Goal: Task Accomplishment & Management: Complete application form

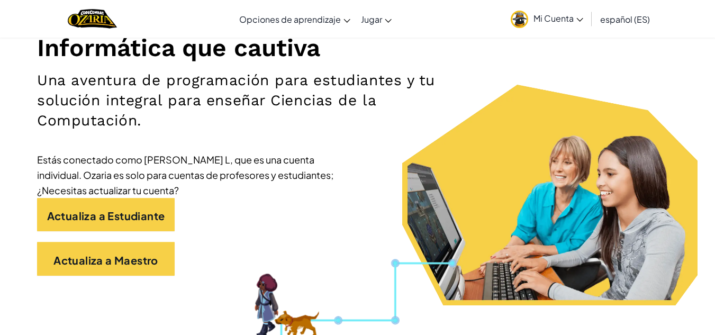
scroll to position [233, 0]
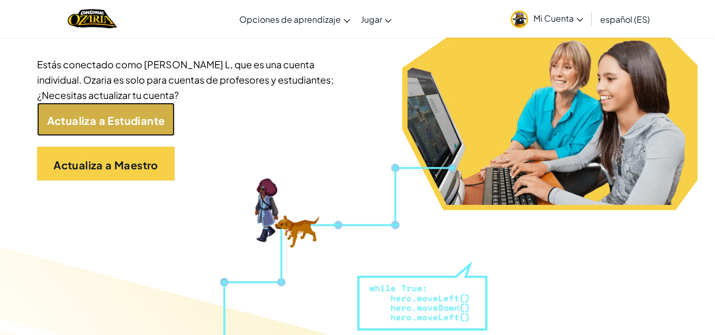
click at [167, 129] on link "Actualiza a Estudiante" at bounding box center [106, 120] width 138 height 34
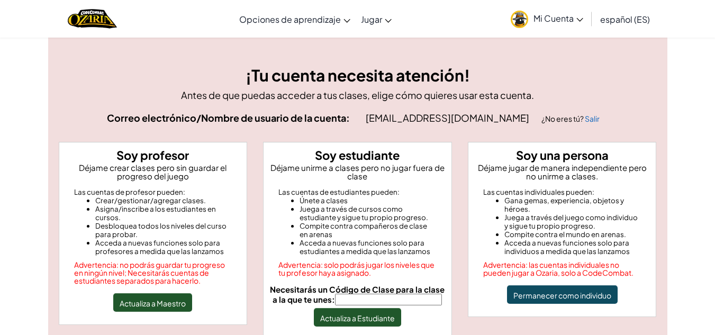
click at [398, 303] on input "Necesitarás un Código de Clase para la clase a la que te unes:" at bounding box center [388, 300] width 107 height 12
type input "TrueHandSad"
click at [376, 319] on font "Actualiza a Estudiante" at bounding box center [357, 318] width 75 height 10
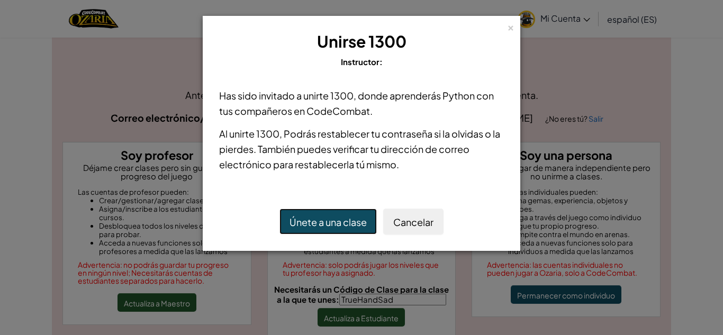
click at [343, 228] on font "Únete a una clase" at bounding box center [327, 222] width 77 height 12
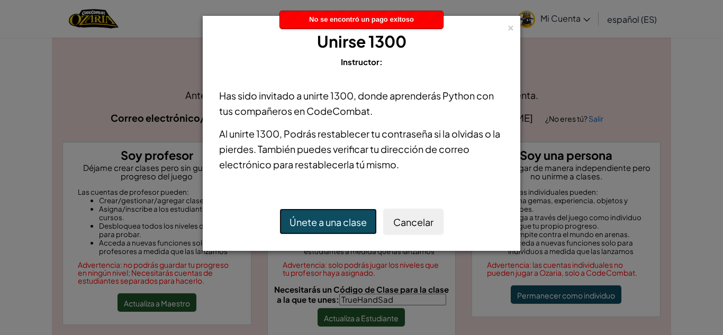
click at [339, 210] on button "Únete a una clase" at bounding box center [327, 221] width 97 height 26
click at [340, 213] on button "Únete a una clase" at bounding box center [327, 221] width 97 height 26
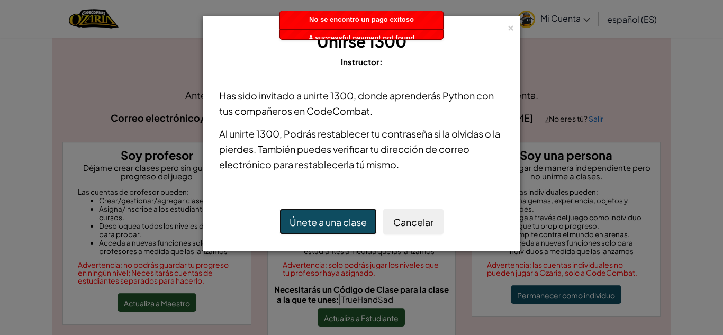
click at [340, 213] on button "Únete a una clase" at bounding box center [327, 221] width 97 height 26
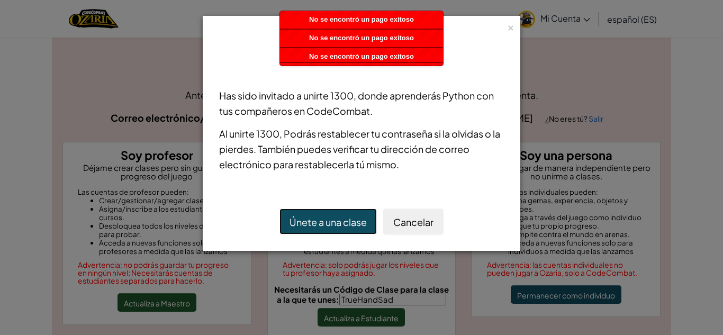
click at [340, 213] on button "Únete a una clase" at bounding box center [327, 221] width 97 height 26
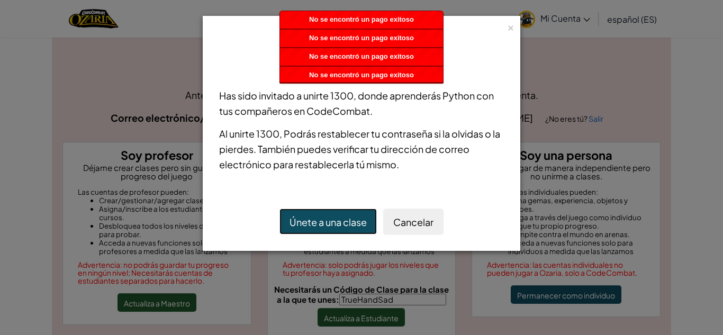
click at [340, 213] on button "Únete a una clase" at bounding box center [327, 221] width 97 height 26
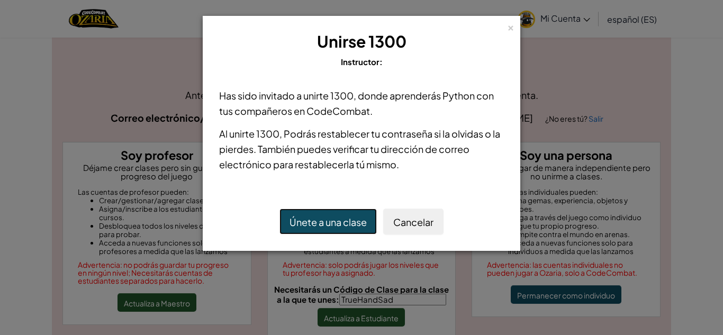
click at [341, 217] on font "Únete a una clase" at bounding box center [327, 222] width 77 height 12
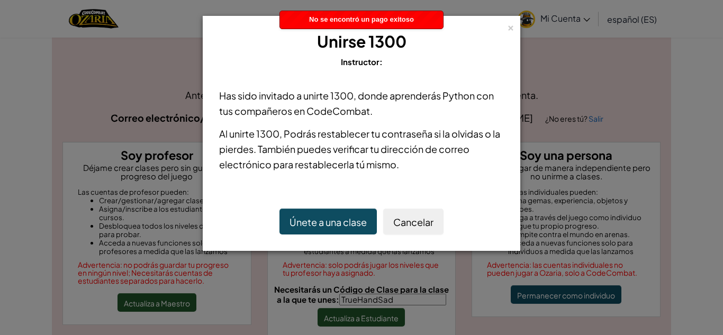
click at [516, 24] on div "× Unirse 1300 Instructor: Has sido invitado a unirte 1300 , donde aprenderás Py…" at bounding box center [361, 133] width 317 height 235
click at [510, 23] on font "×" at bounding box center [510, 26] width 7 height 14
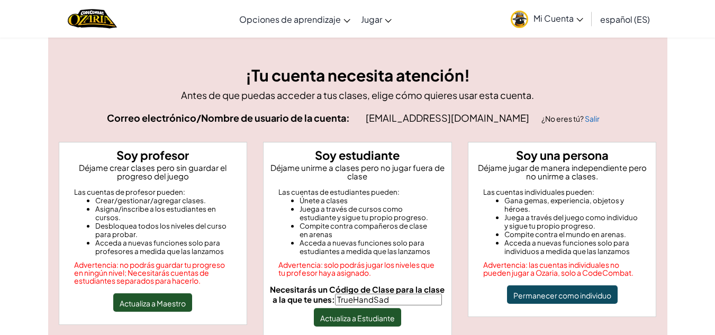
click at [562, 16] on font "Mi Cuenta" at bounding box center [553, 18] width 40 height 11
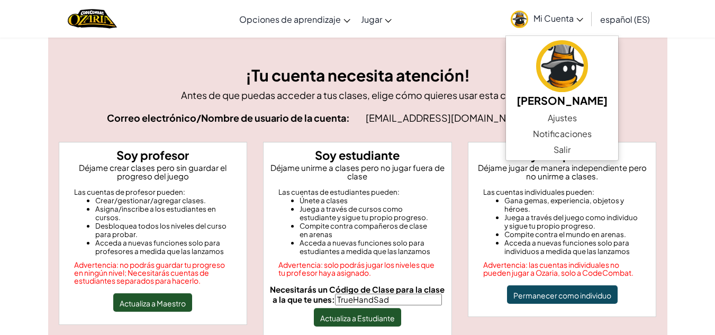
click at [688, 180] on div "¡Tu cuenta necesita atención! Antes de que puedas acceder a tus clases, elige c…" at bounding box center [357, 220] width 715 height 366
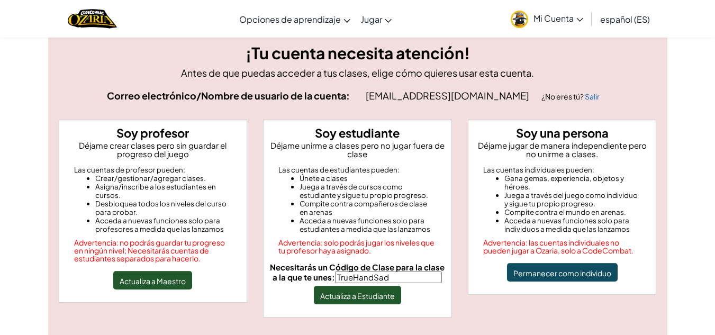
scroll to position [21, 0]
